Goal: Transaction & Acquisition: Purchase product/service

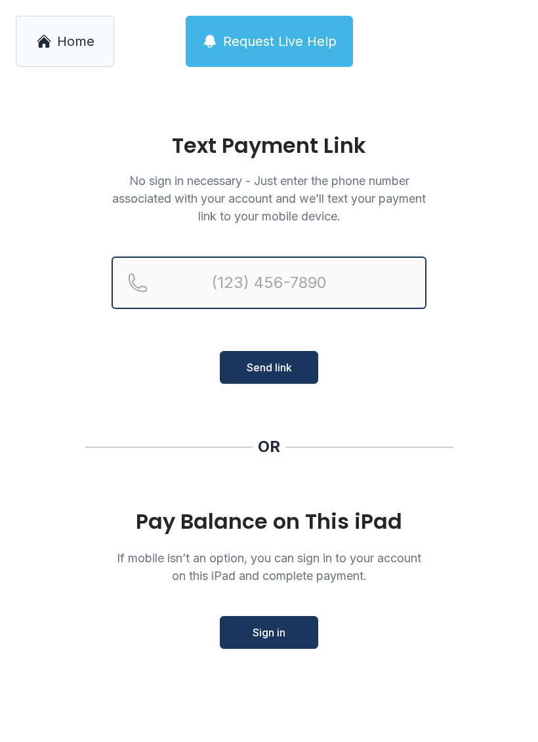
click at [289, 282] on input "Reservation phone number" at bounding box center [269, 283] width 315 height 53
type input "[PHONE_NUMBER]"
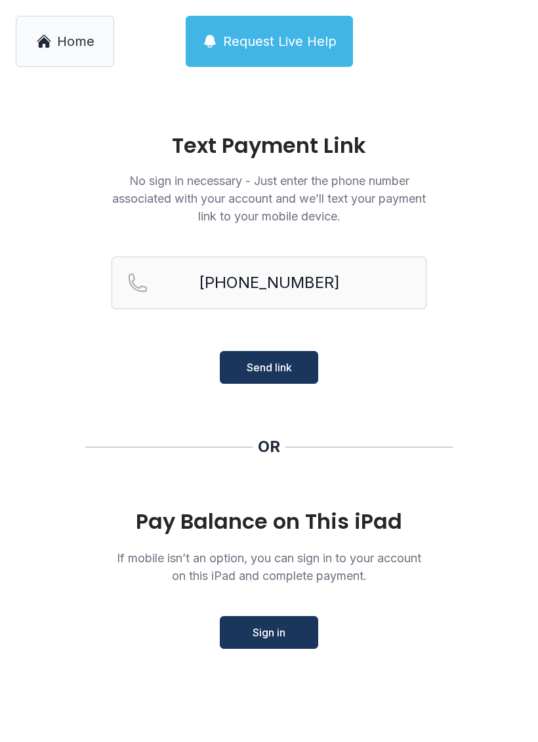
click at [279, 371] on span "Send link" at bounding box center [269, 368] width 45 height 16
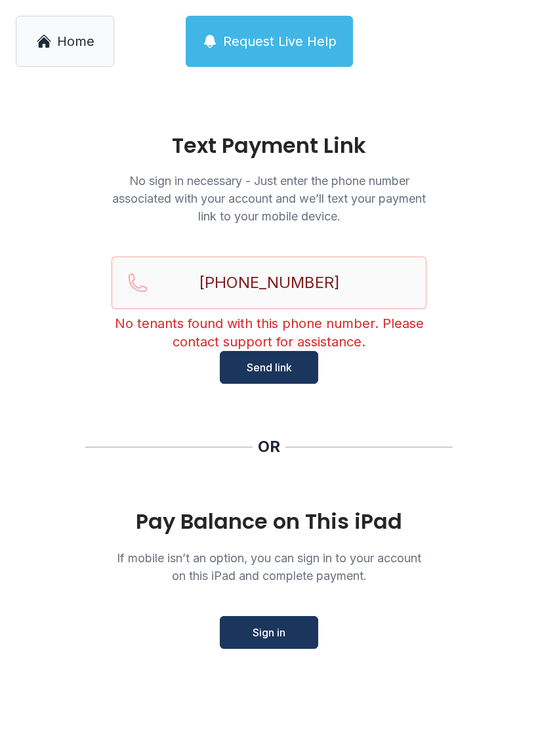
click at [278, 371] on span "Send link" at bounding box center [269, 368] width 45 height 16
click at [77, 38] on span "Home" at bounding box center [75, 41] width 37 height 18
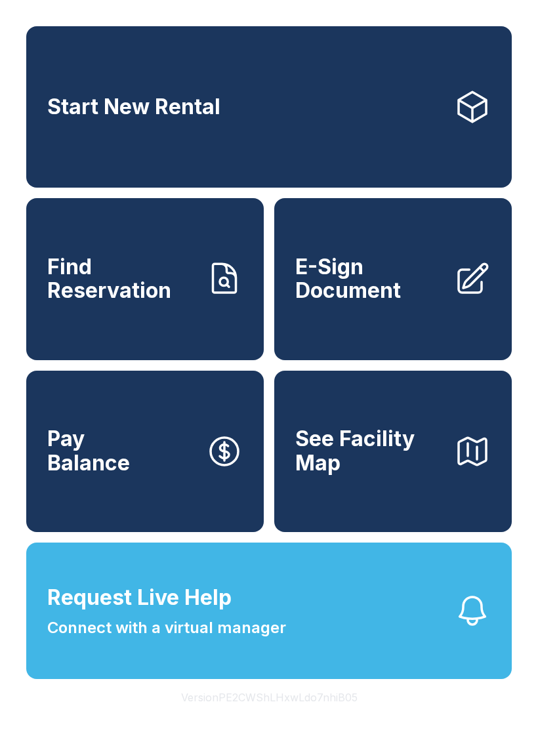
click at [211, 83] on link "Start New Rental" at bounding box center [269, 106] width 486 height 161
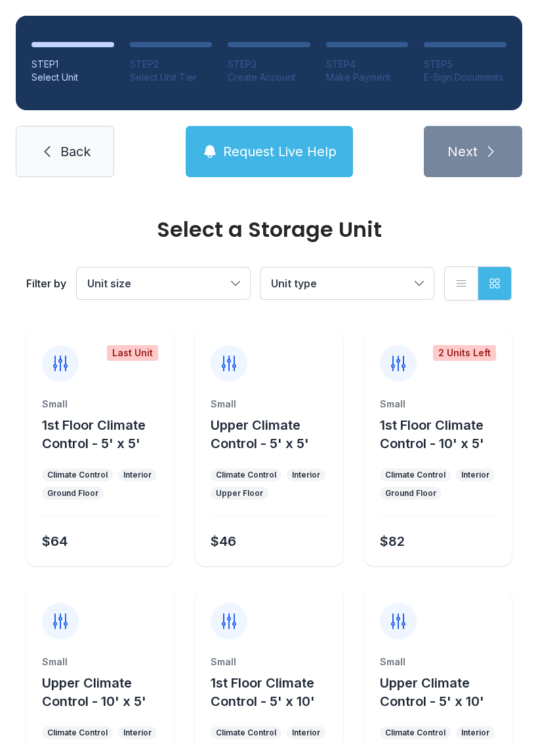
click at [223, 289] on span "Unit size" at bounding box center [156, 284] width 139 height 16
click at [404, 288] on span "Unit type" at bounding box center [340, 284] width 139 height 16
click at [412, 295] on button "Unit type" at bounding box center [347, 284] width 173 height 32
click at [78, 153] on span "Back" at bounding box center [75, 151] width 30 height 18
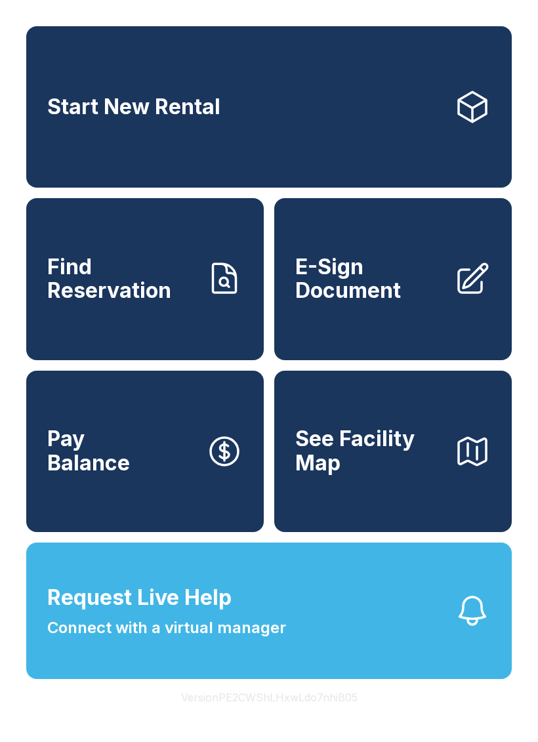
click at [106, 503] on link "Pay Balance" at bounding box center [145, 451] width 238 height 161
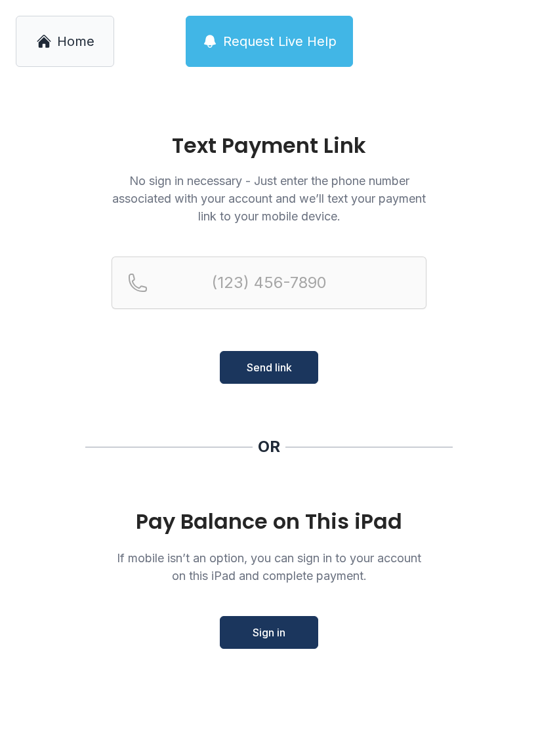
click at [60, 48] on span "Home" at bounding box center [75, 41] width 37 height 18
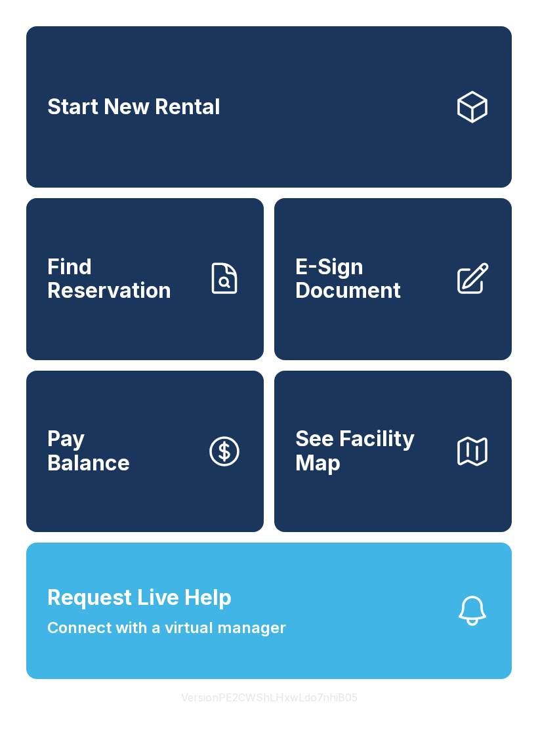
click at [317, 98] on link "Start New Rental" at bounding box center [269, 106] width 486 height 161
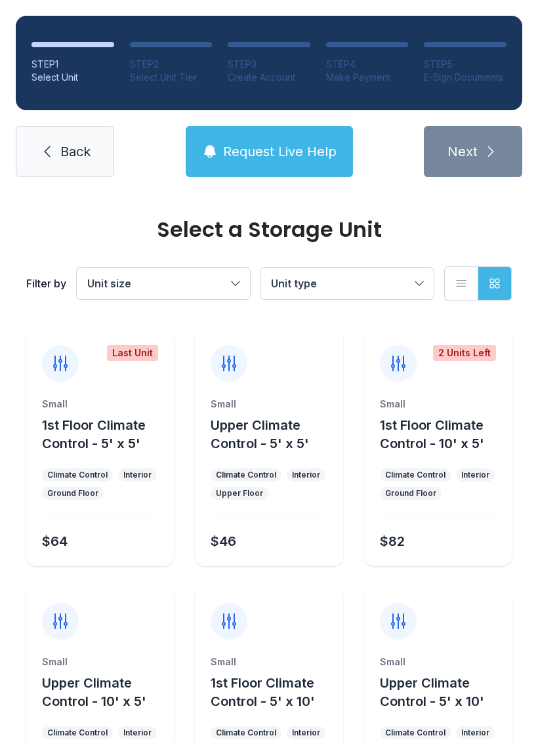
click at [70, 146] on span "Back" at bounding box center [75, 151] width 30 height 18
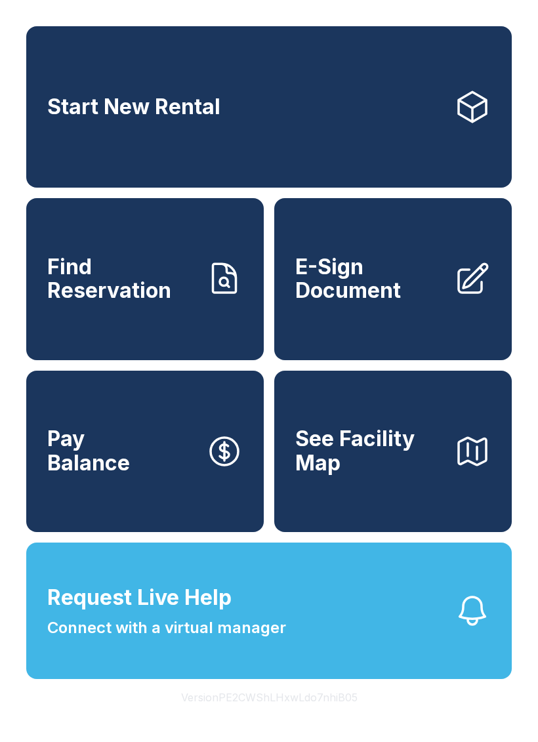
click at [410, 104] on link "Start New Rental" at bounding box center [269, 106] width 486 height 161
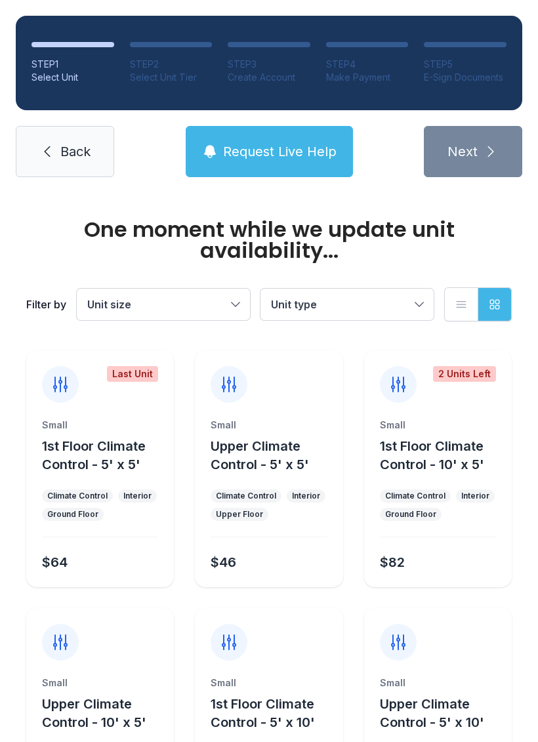
click at [413, 299] on button "Unit type" at bounding box center [347, 305] width 173 height 32
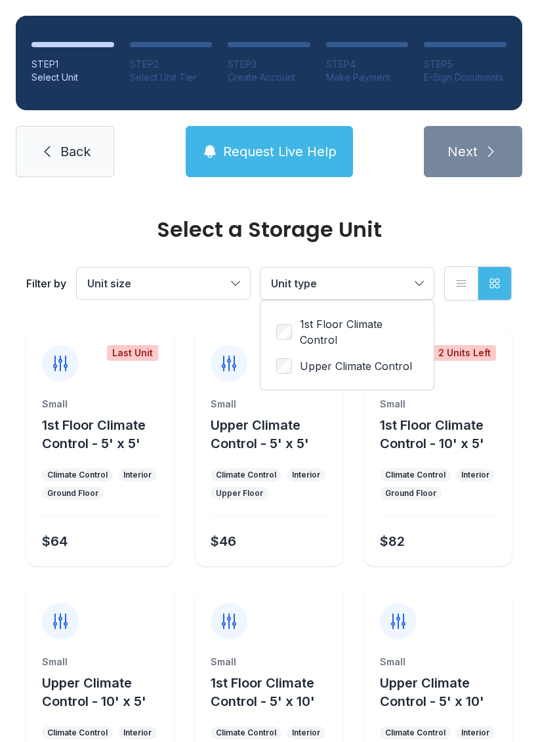
click at [413, 285] on button "Unit type" at bounding box center [347, 284] width 173 height 32
click at [498, 286] on icon "button" at bounding box center [494, 283] width 13 height 13
click at [495, 284] on icon "button" at bounding box center [494, 283] width 13 height 13
click at [456, 286] on icon "button" at bounding box center [461, 283] width 13 height 13
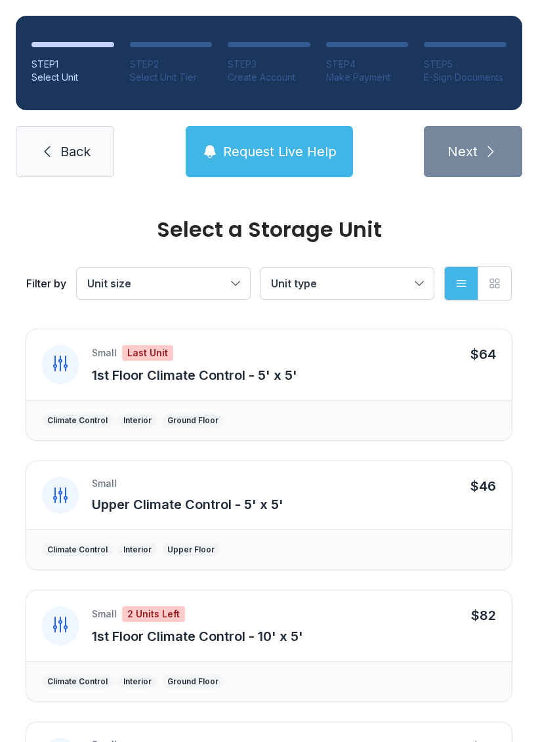
click at [71, 142] on link "Back" at bounding box center [65, 151] width 98 height 51
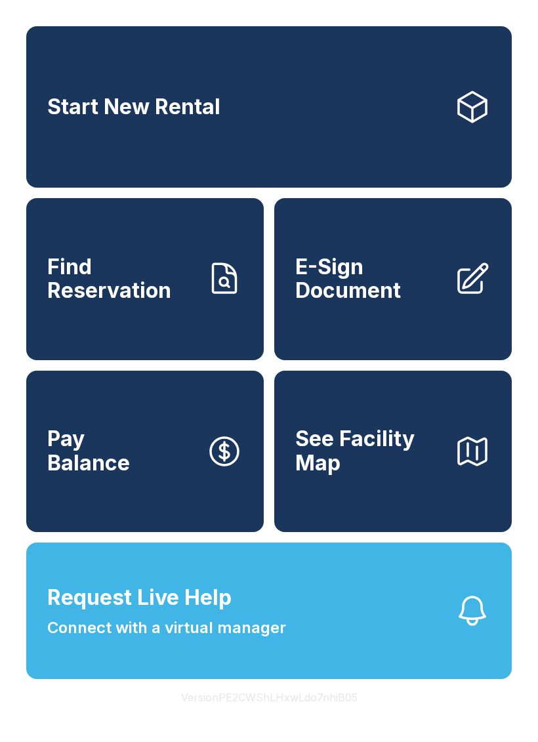
click at [455, 470] on icon "button" at bounding box center [472, 451] width 37 height 37
click at [342, 641] on button "Request Live Help Connect with a virtual manager" at bounding box center [269, 611] width 486 height 137
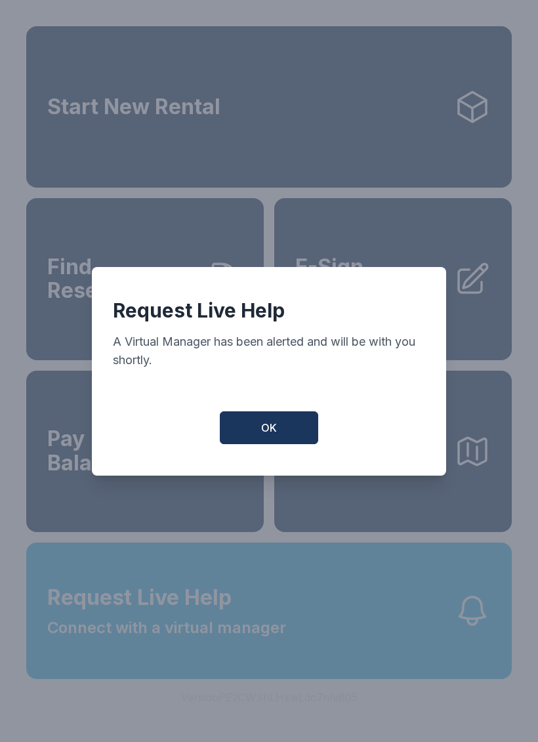
click at [286, 434] on button "OK" at bounding box center [269, 428] width 98 height 33
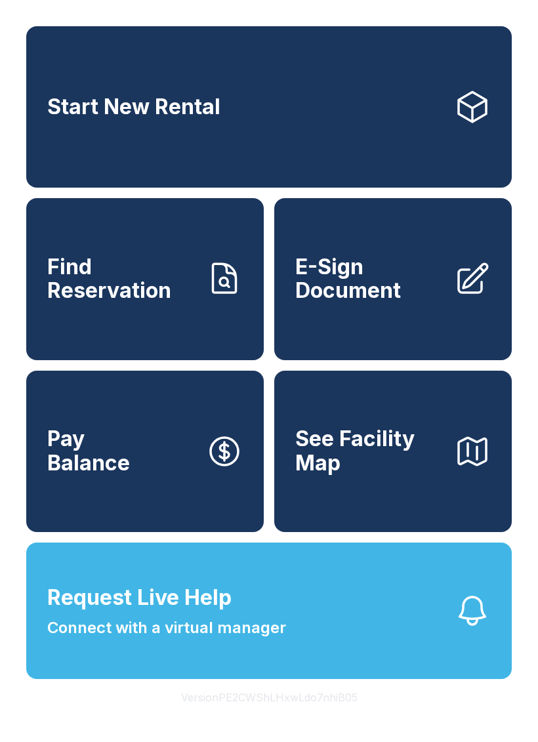
click at [484, 630] on icon "button" at bounding box center [472, 611] width 37 height 37
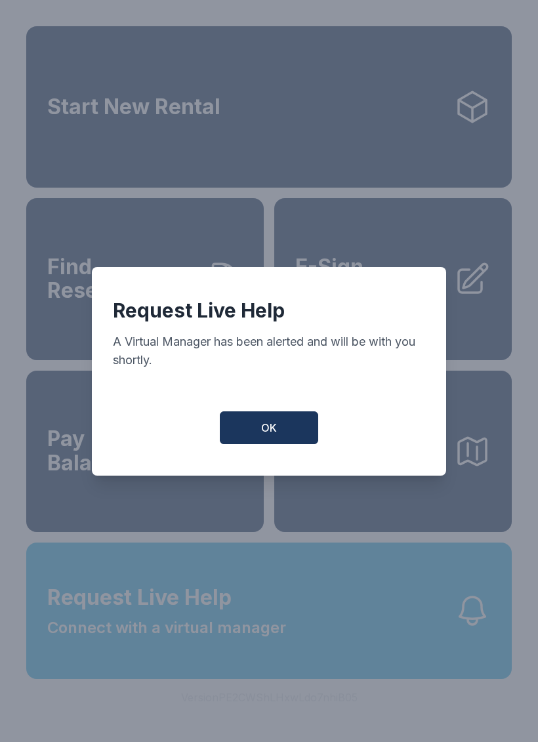
click at [271, 423] on button "OK" at bounding box center [269, 428] width 98 height 33
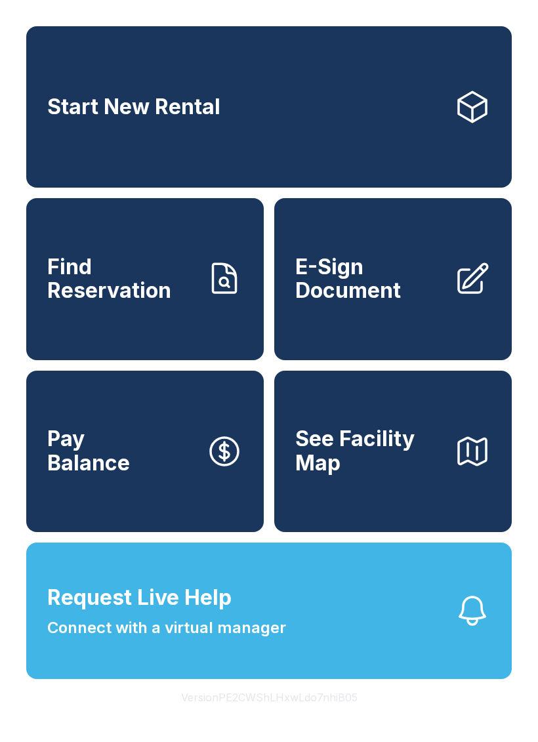
click at [217, 102] on span "Start New Rental" at bounding box center [133, 107] width 173 height 24
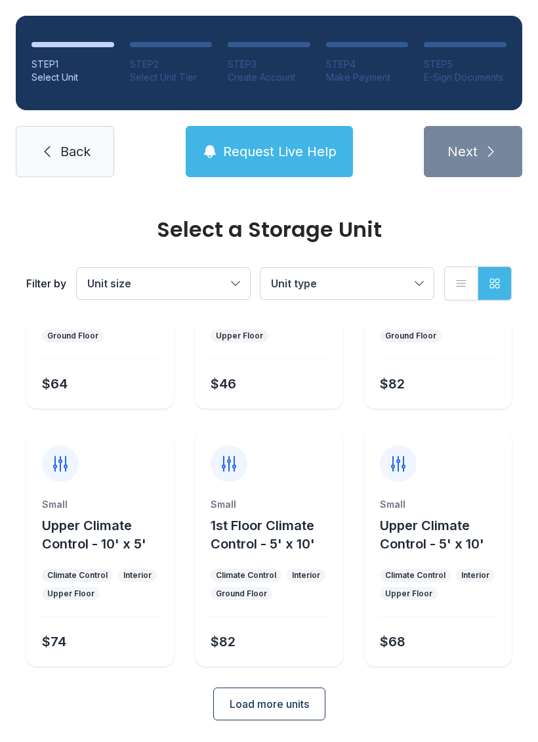
scroll to position [156, 0]
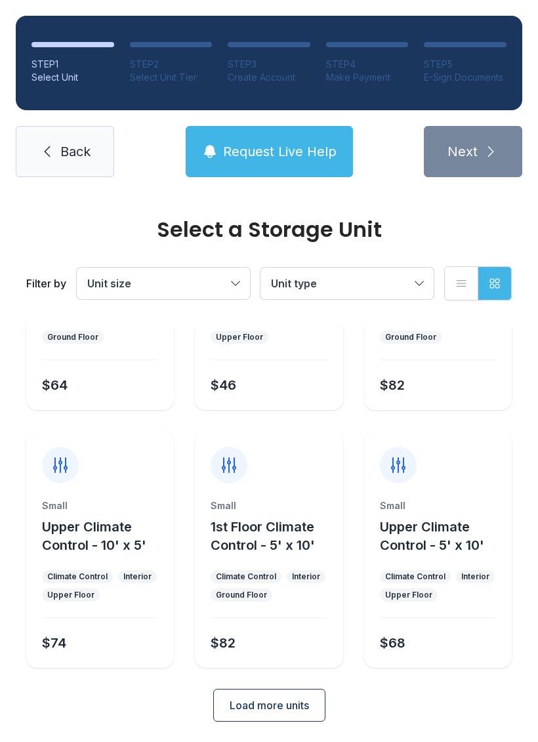
click at [274, 706] on span "Load more units" at bounding box center [269, 706] width 79 height 16
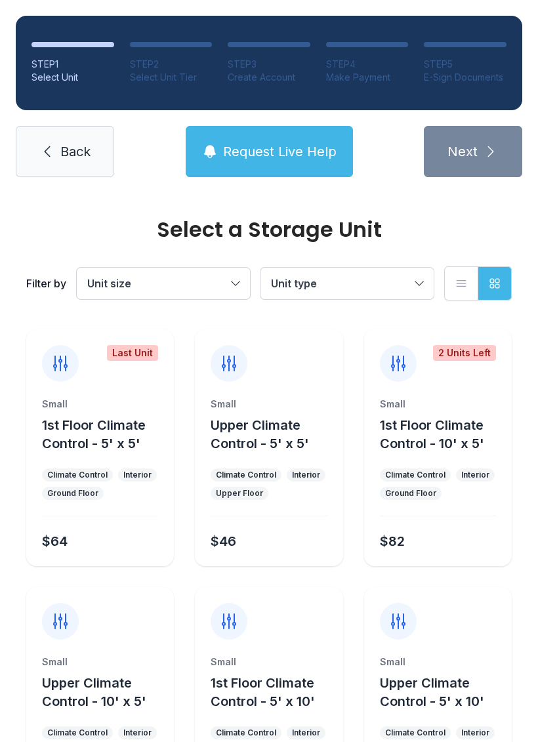
scroll to position [0, 0]
click at [274, 162] on button "Request Live Help" at bounding box center [269, 151] width 167 height 51
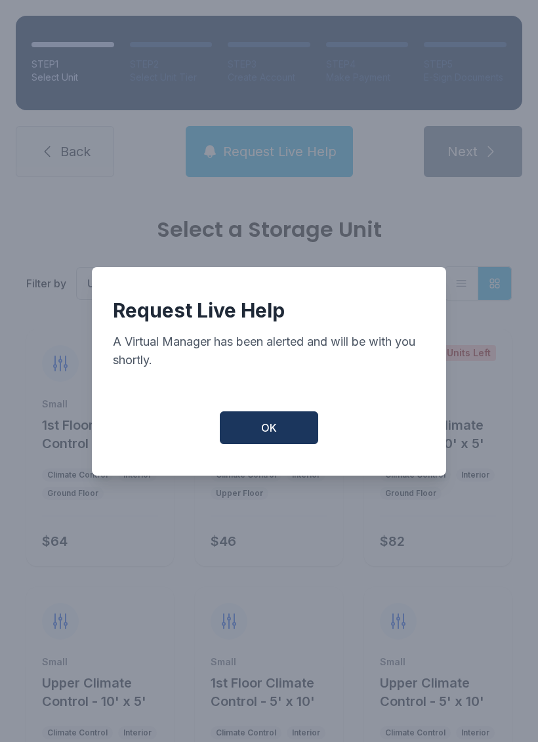
click at [280, 442] on button "OK" at bounding box center [269, 428] width 98 height 33
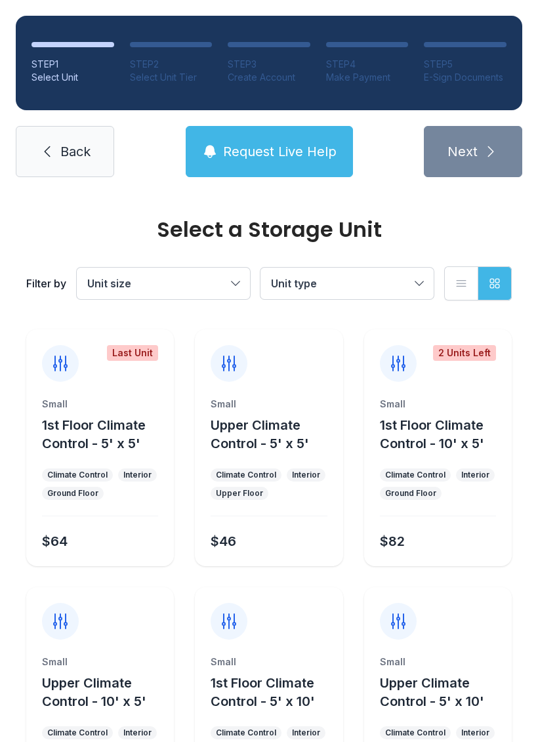
click at [496, 289] on icon "button" at bounding box center [494, 283] width 13 height 13
click at [458, 289] on icon "button" at bounding box center [461, 283] width 13 height 13
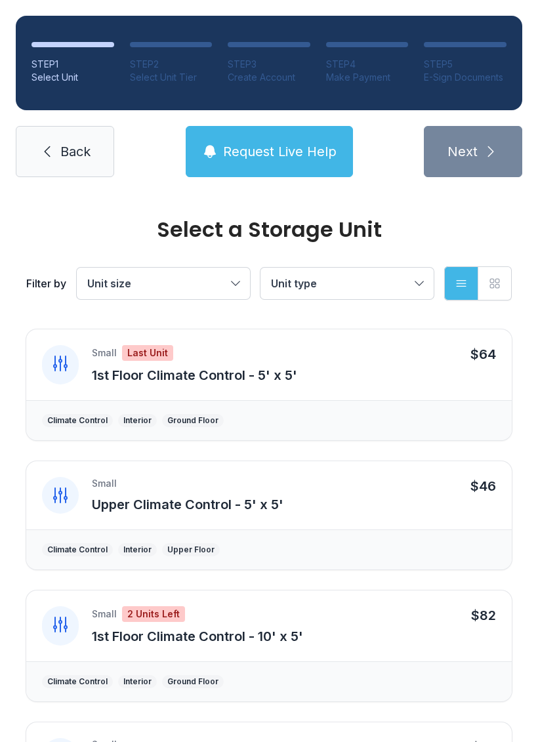
click at [67, 145] on span "Back" at bounding box center [75, 151] width 30 height 18
